Goal: Task Accomplishment & Management: Use online tool/utility

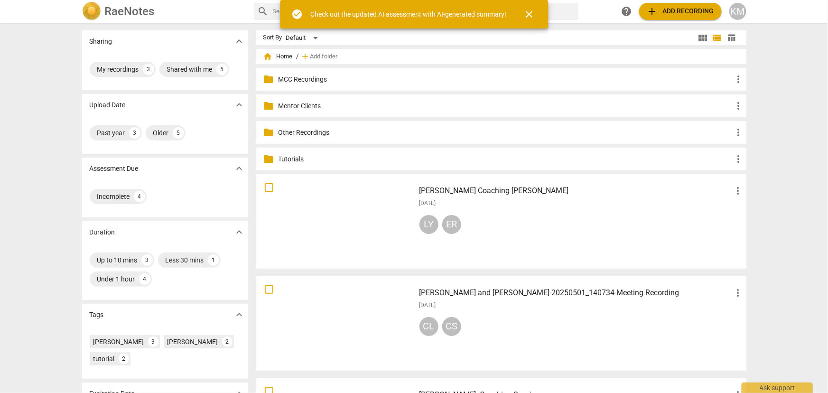
click at [315, 107] on p "Mentor Clients" at bounding box center [506, 106] width 455 height 10
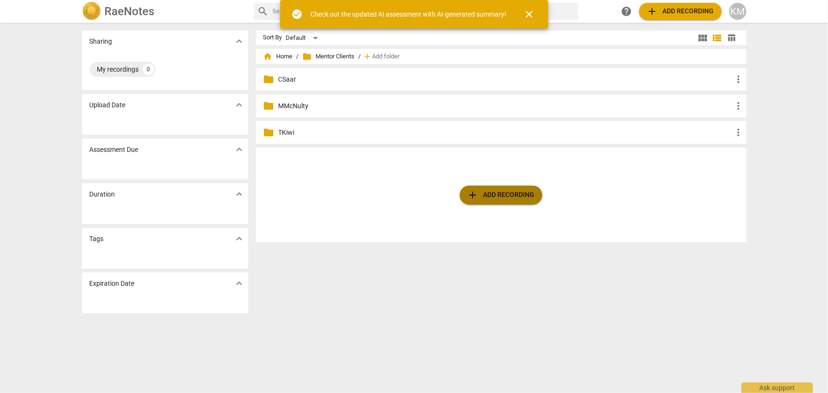
click at [503, 196] on span "add Add recording" at bounding box center [501, 194] width 67 height 11
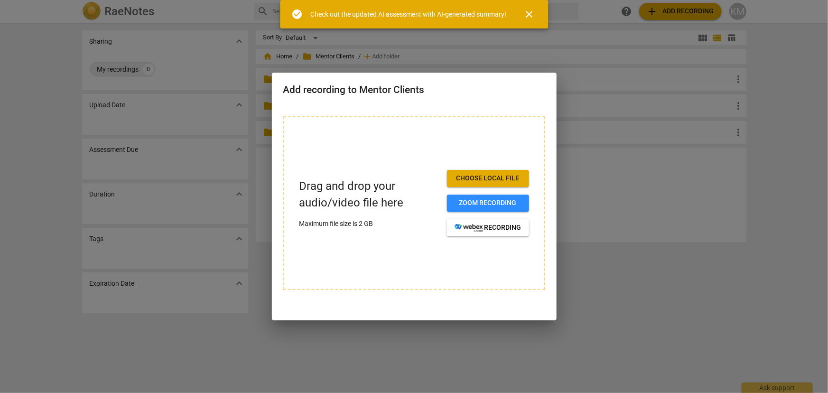
click at [479, 178] on span "Choose local file" at bounding box center [488, 178] width 67 height 9
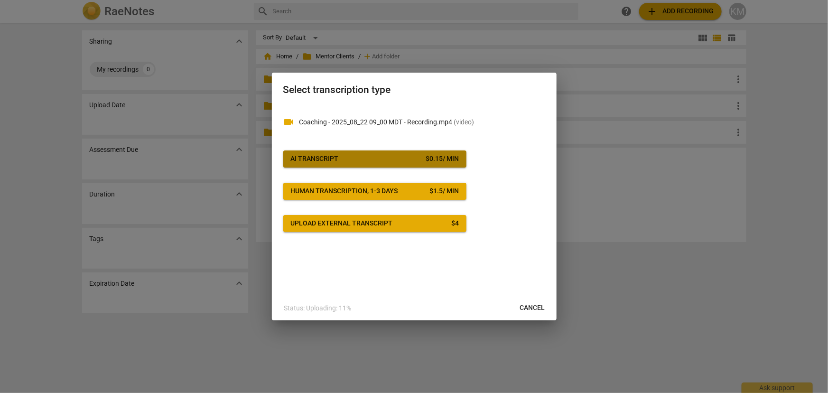
click at [340, 157] on span "AI Transcript $ 0.15 / min" at bounding box center [375, 158] width 168 height 9
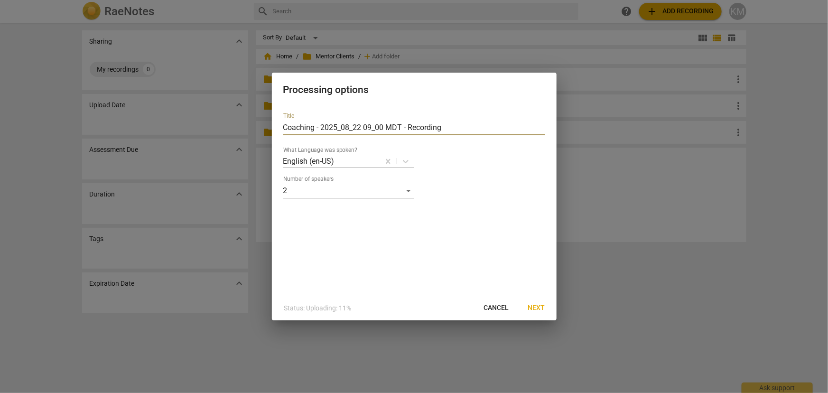
click at [285, 125] on input "Coaching - 2025_08_22 09_00 MDT - Recording" at bounding box center [414, 127] width 262 height 15
click at [370, 129] on input "Coaching - 2025_08_22 09_00 MDT - JNorwood" at bounding box center [414, 127] width 262 height 15
click at [362, 126] on input "Coaching - 2025_08_22 09_00 MDT - JNorwood" at bounding box center [414, 127] width 262 height 15
drag, startPoint x: 362, startPoint y: 126, endPoint x: 401, endPoint y: 128, distance: 39.5
click at [401, 128] on input "Coaching - 2025_08_22 09_00 MDT - JNorwood" at bounding box center [414, 127] width 262 height 15
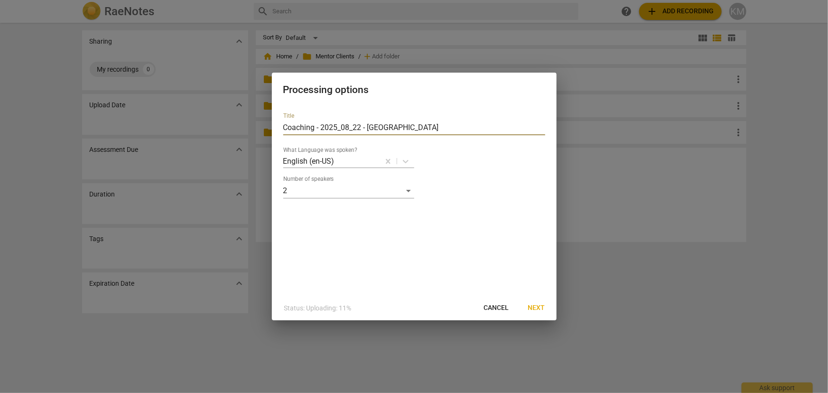
type input "Coaching - 2025_08_22 - [GEOGRAPHIC_DATA]"
click at [543, 304] on span "Next" at bounding box center [536, 307] width 17 height 9
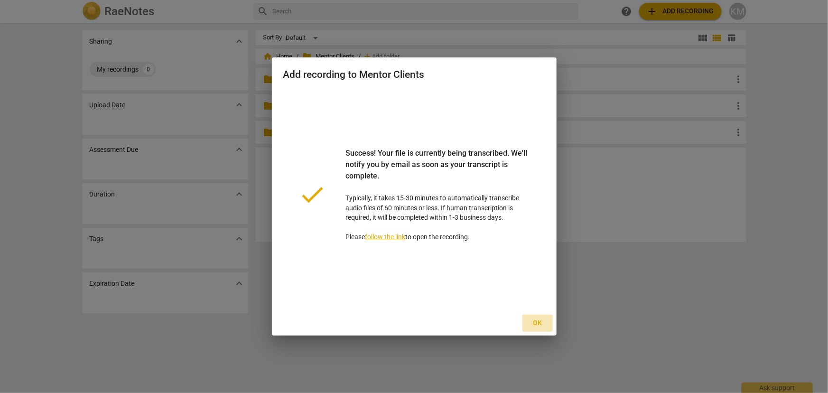
click at [533, 323] on span "Ok" at bounding box center [537, 323] width 15 height 9
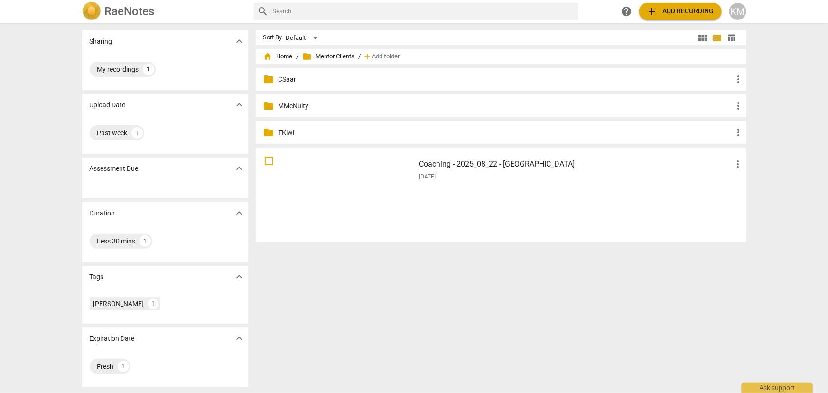
click at [517, 166] on h3 "Coaching - 2025_08_22 - [GEOGRAPHIC_DATA]" at bounding box center [576, 164] width 313 height 11
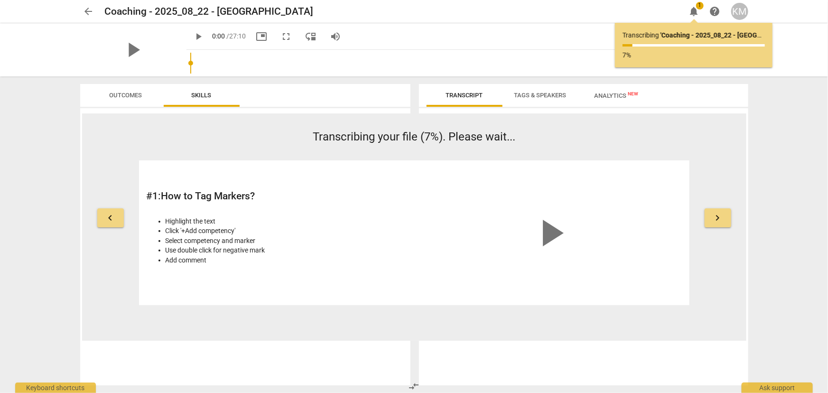
click at [93, 12] on span "arrow_back" at bounding box center [88, 11] width 11 height 11
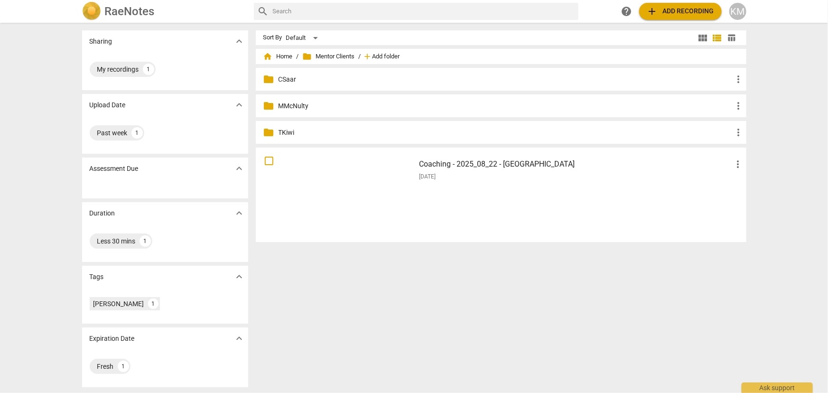
click at [395, 56] on span "Add folder" at bounding box center [387, 56] width 28 height 7
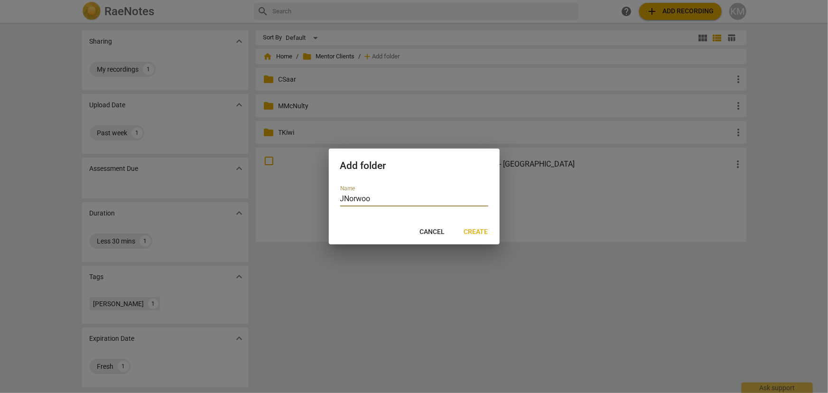
type input "JNorwood"
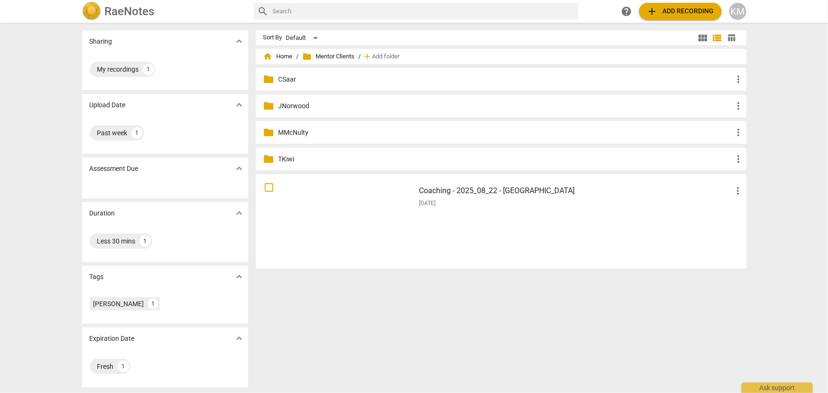
click at [738, 194] on span "more_vert" at bounding box center [738, 190] width 11 height 11
click at [741, 192] on li "Move" at bounding box center [750, 190] width 36 height 23
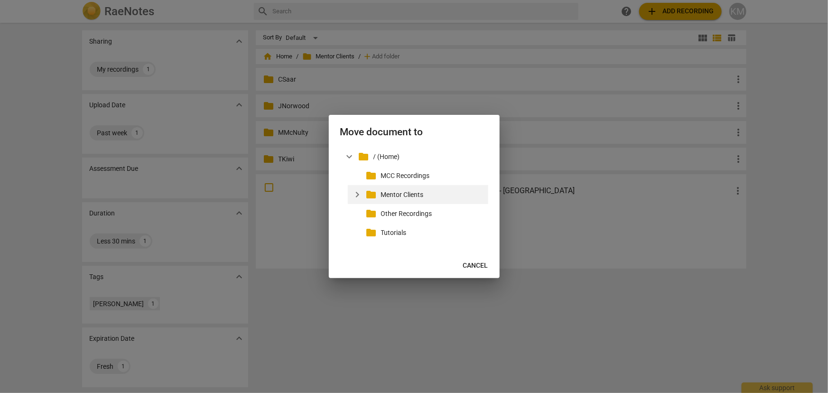
click at [356, 196] on span "expand_more" at bounding box center [357, 194] width 11 height 11
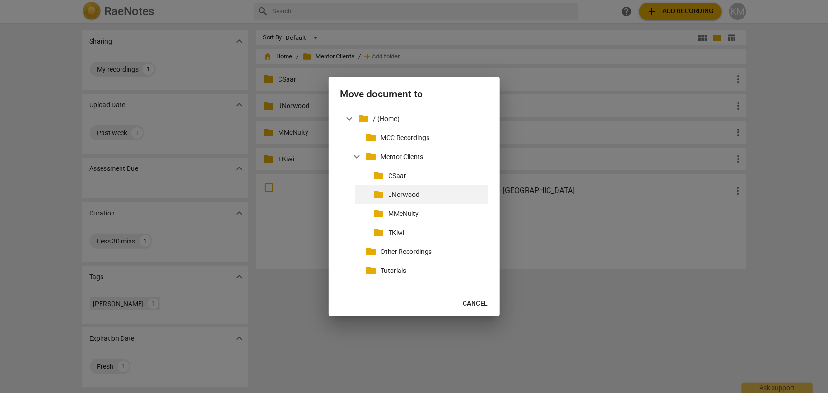
click at [404, 195] on p "JNorwood" at bounding box center [437, 195] width 96 height 10
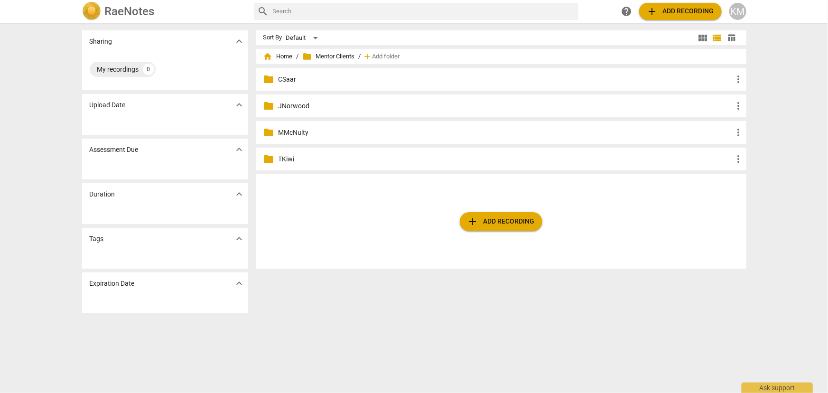
click at [304, 109] on p "JNorwood" at bounding box center [506, 106] width 455 height 10
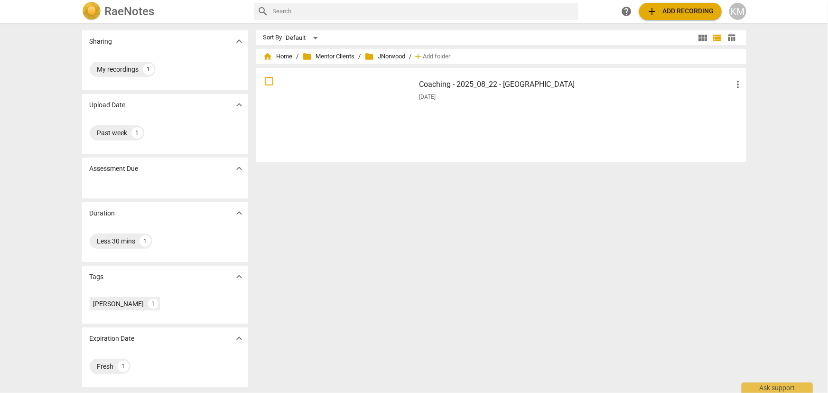
click at [304, 109] on div at bounding box center [335, 115] width 153 height 88
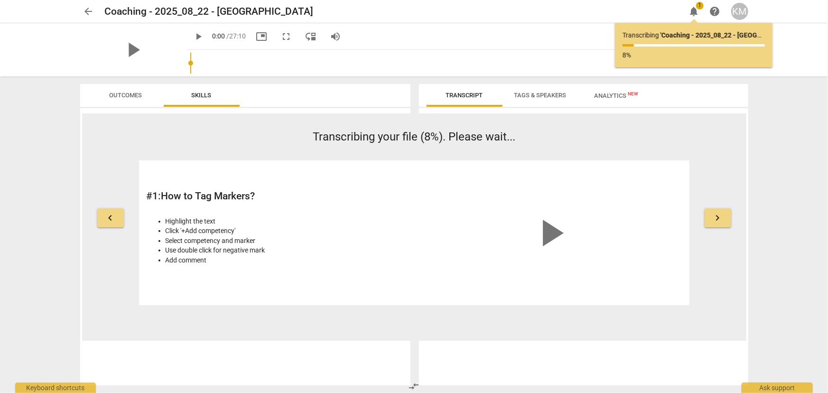
click at [89, 11] on span "arrow_back" at bounding box center [88, 11] width 11 height 11
